Goal: Task Accomplishment & Management: Manage account settings

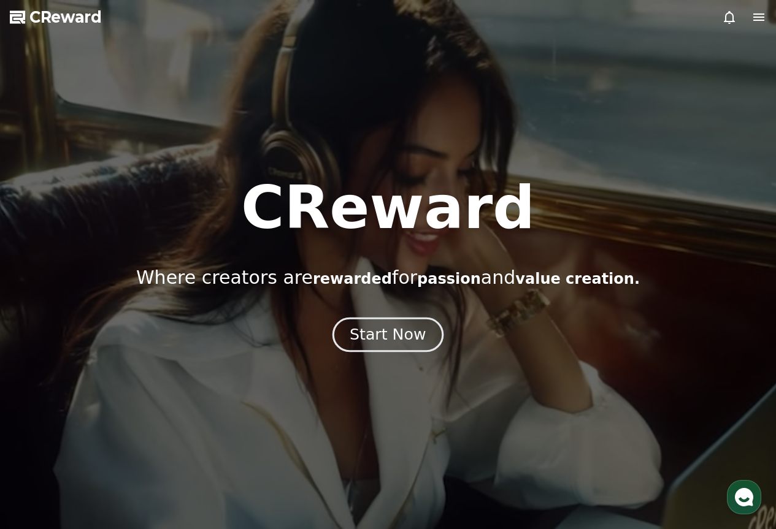
click at [393, 330] on div "Start Now" at bounding box center [388, 334] width 76 height 21
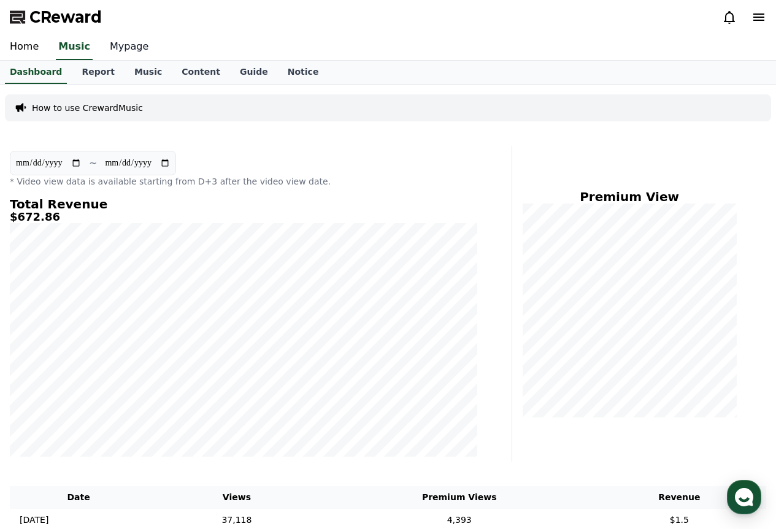
click at [108, 50] on link "Mypage" at bounding box center [129, 47] width 58 height 26
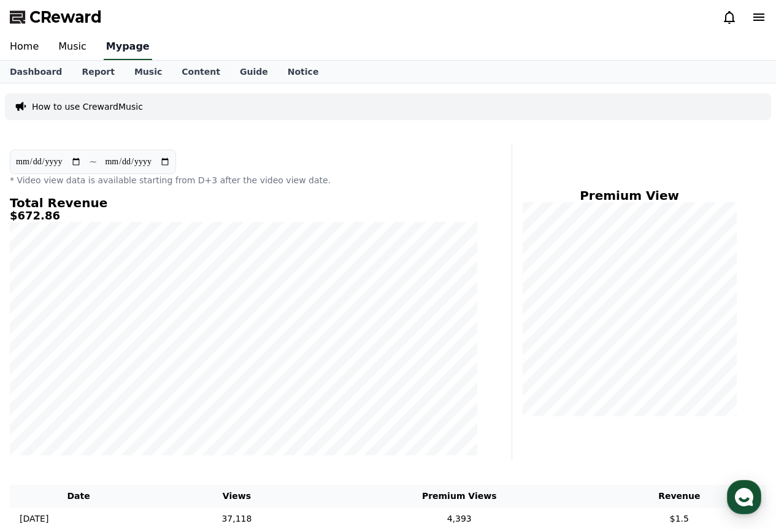
select select "**********"
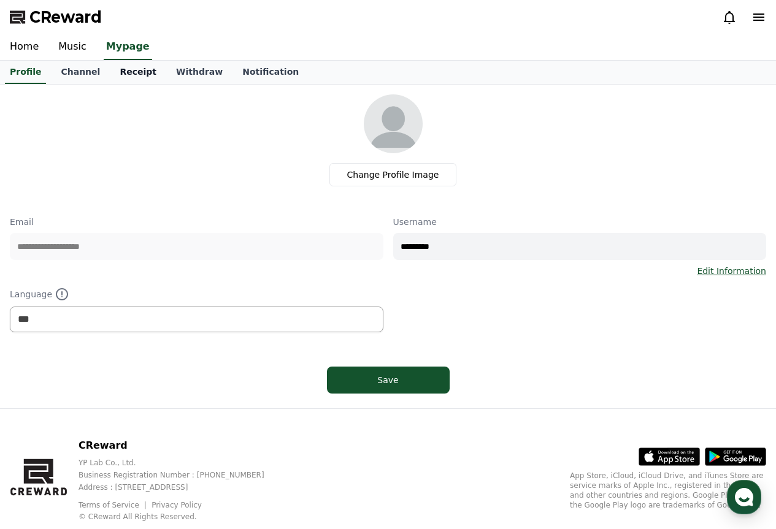
click at [129, 71] on link "Receipt" at bounding box center [138, 72] width 56 height 23
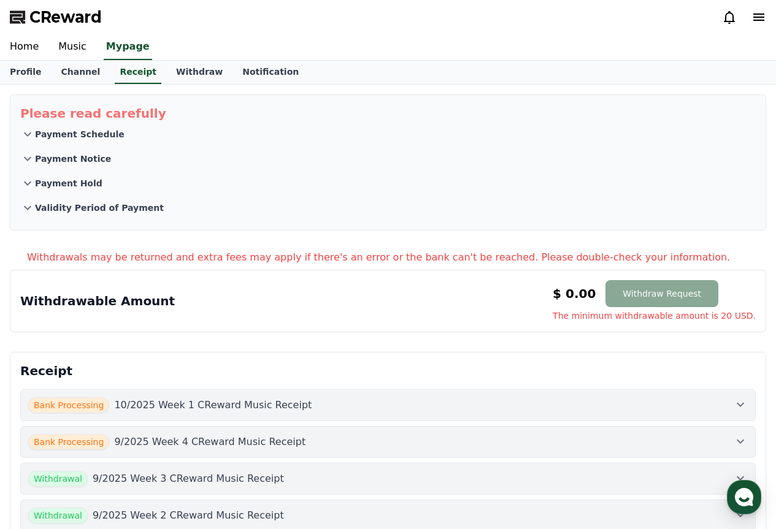
click at [178, 85] on div "Please read carefully Payment Schedule Payment Notice Payment Hold Validity Per…" at bounding box center [388, 323] width 776 height 477
click at [180, 76] on link "Withdraw" at bounding box center [199, 72] width 66 height 23
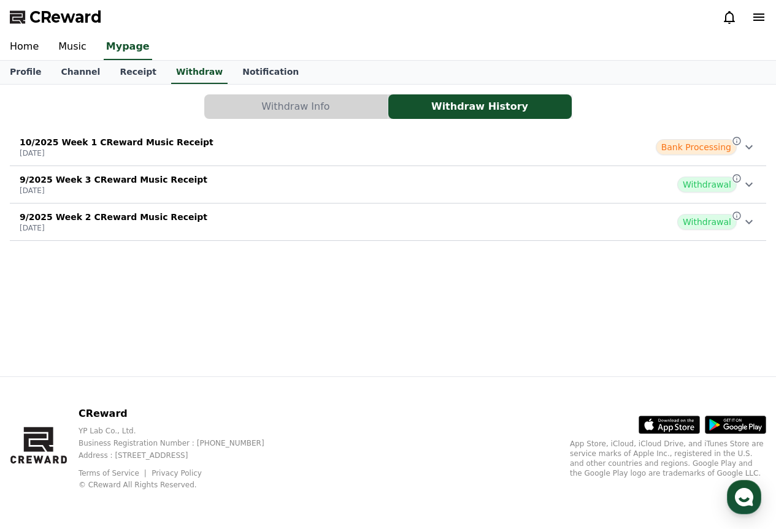
click at [649, 148] on div "10/2025 Week 1 CReward Music Receipt [DATE] Bank Processing" at bounding box center [388, 147] width 756 height 32
